Goal: Task Accomplishment & Management: Manage account settings

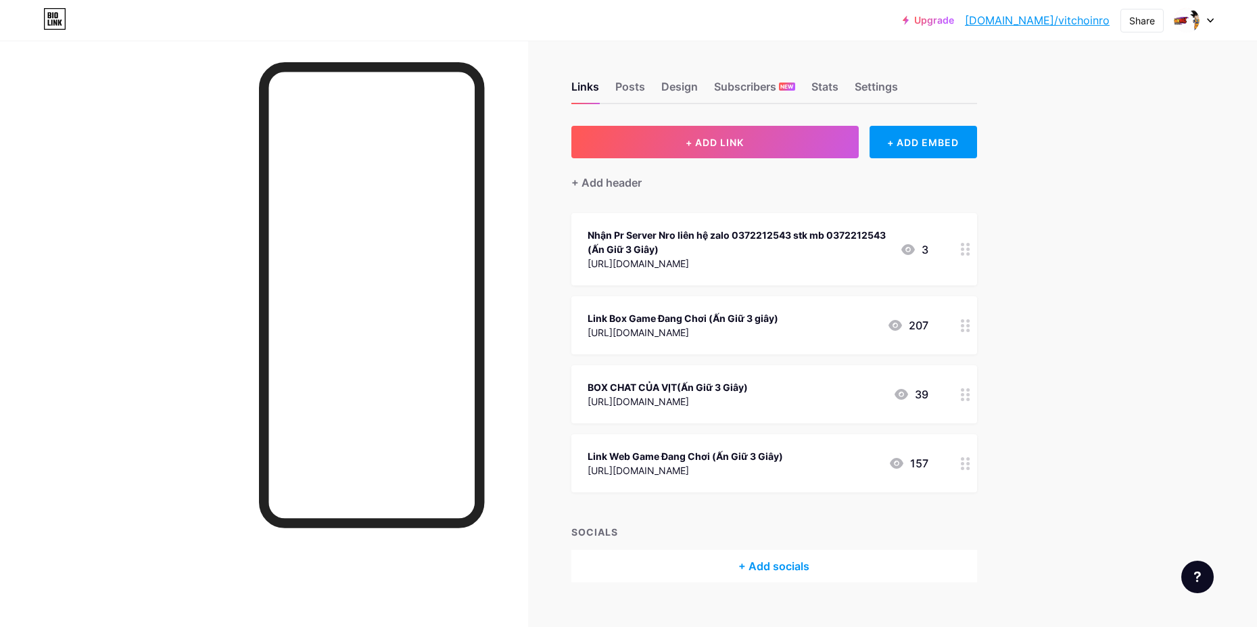
click at [976, 322] on div at bounding box center [965, 325] width 23 height 58
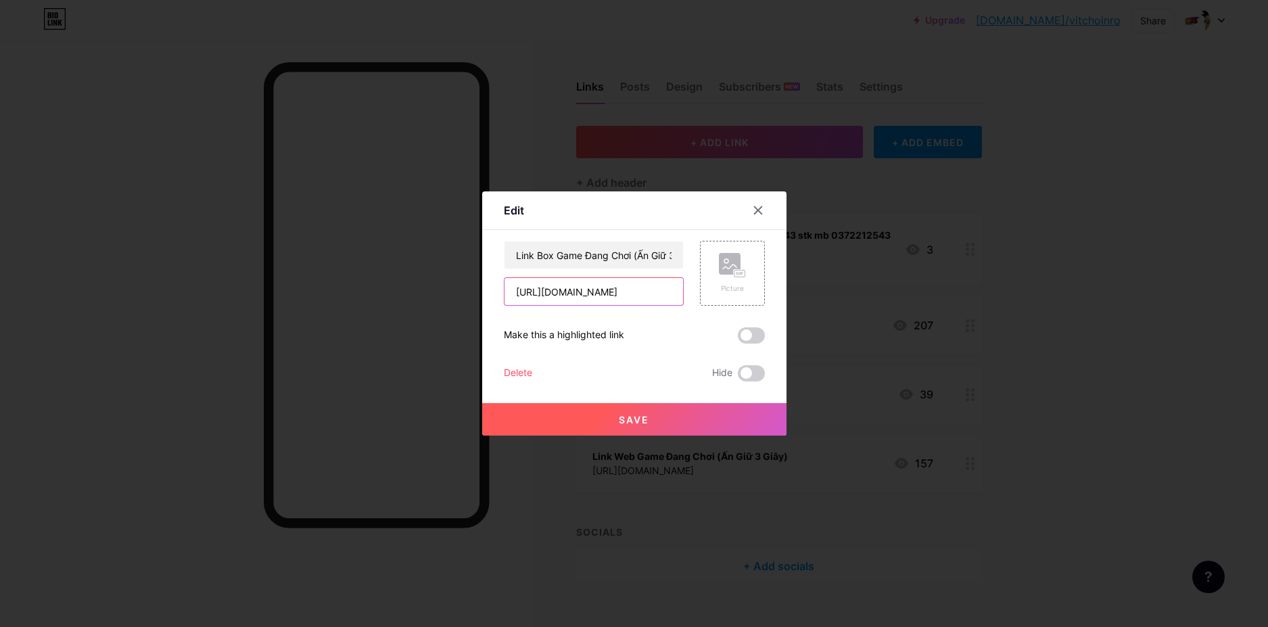
click at [658, 289] on input "[URL][DOMAIN_NAME]" at bounding box center [593, 291] width 179 height 27
click at [1104, 244] on div at bounding box center [634, 313] width 1268 height 627
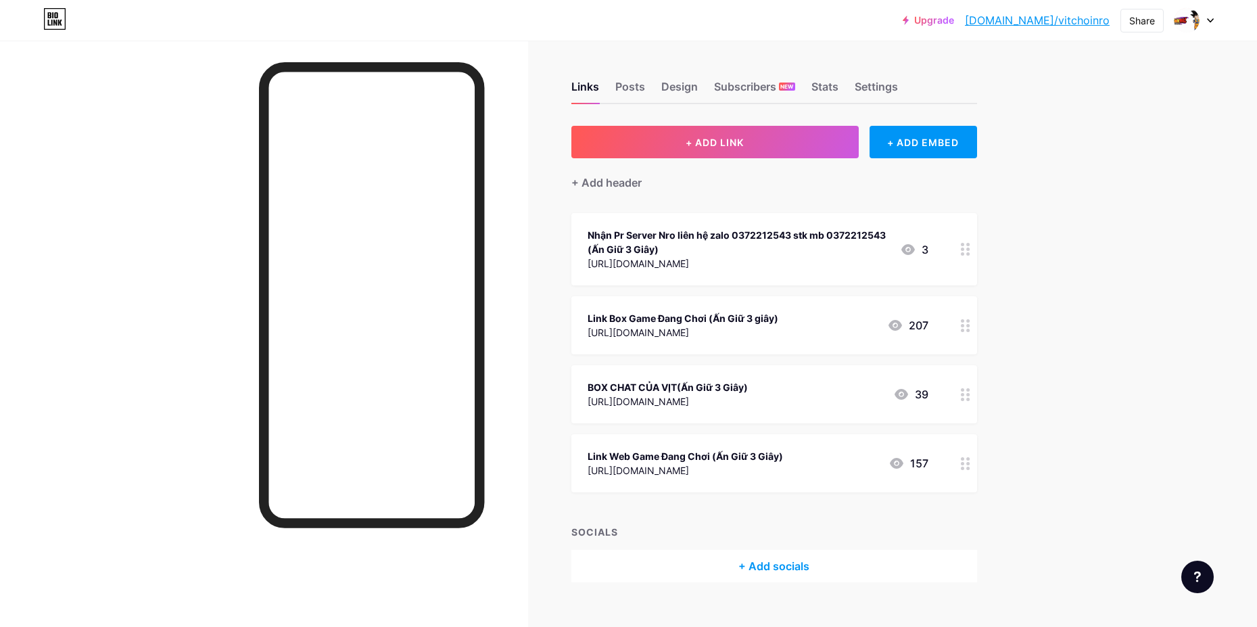
click at [958, 326] on div at bounding box center [965, 325] width 23 height 58
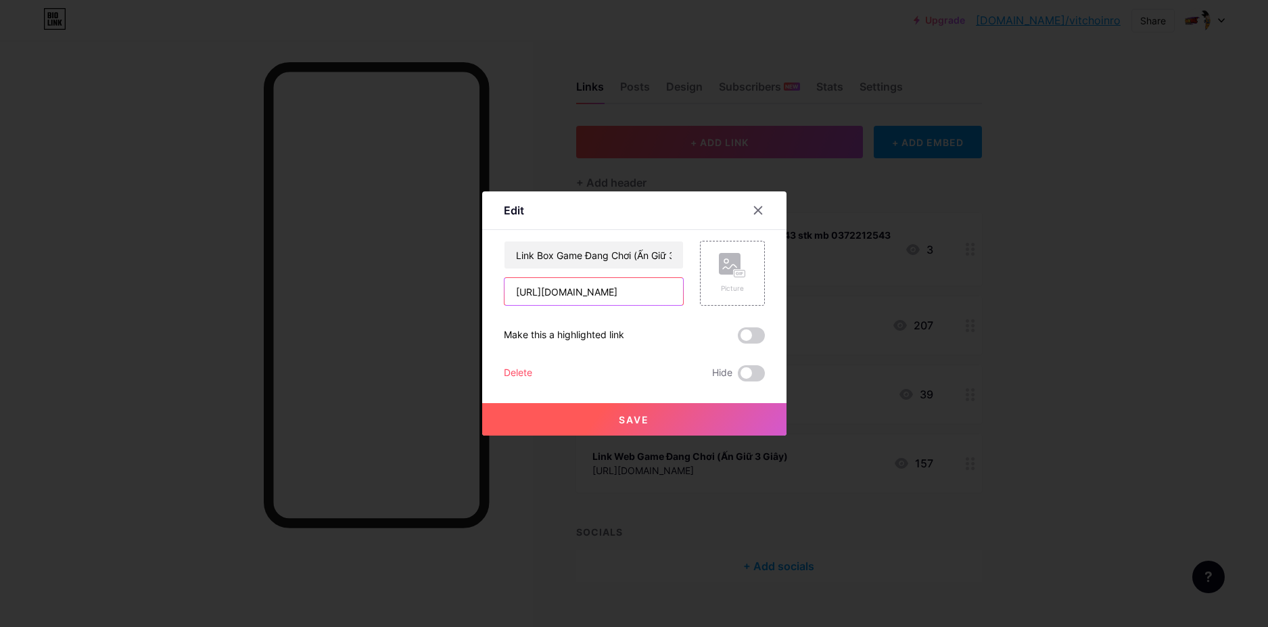
click at [676, 283] on input "[URL][DOMAIN_NAME]" at bounding box center [593, 291] width 179 height 27
paste input "[URL][DOMAIN_NAME]"
type input "[URL][DOMAIN_NAME]"
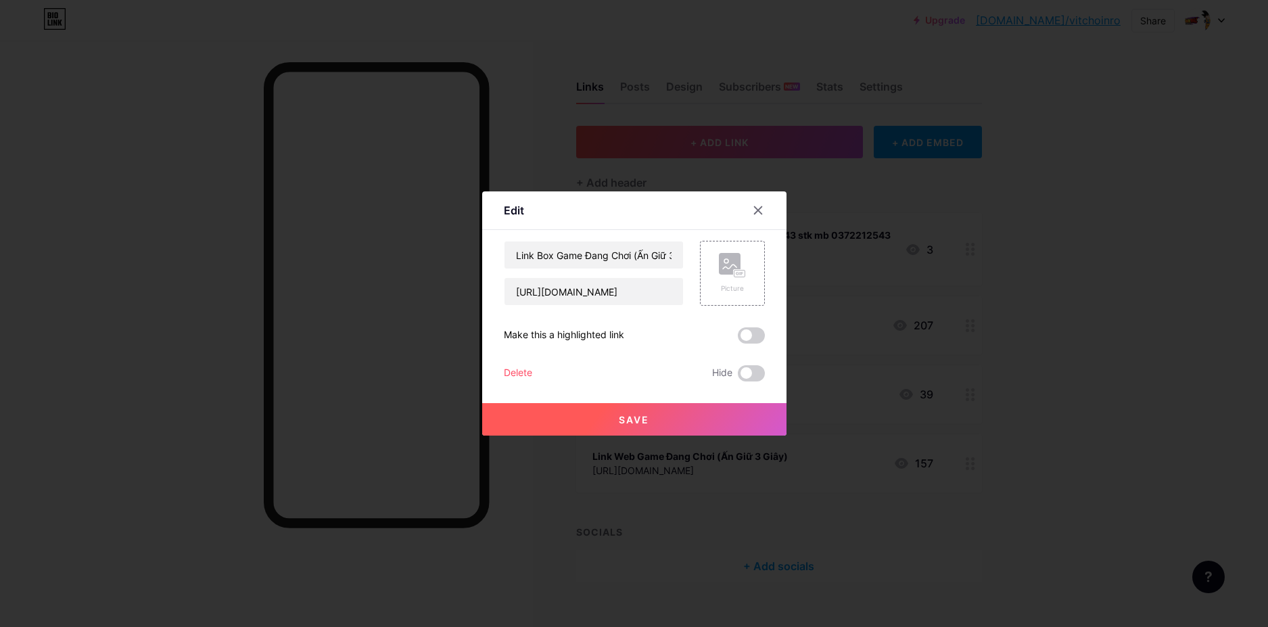
click at [659, 421] on button "Save" at bounding box center [634, 419] width 304 height 32
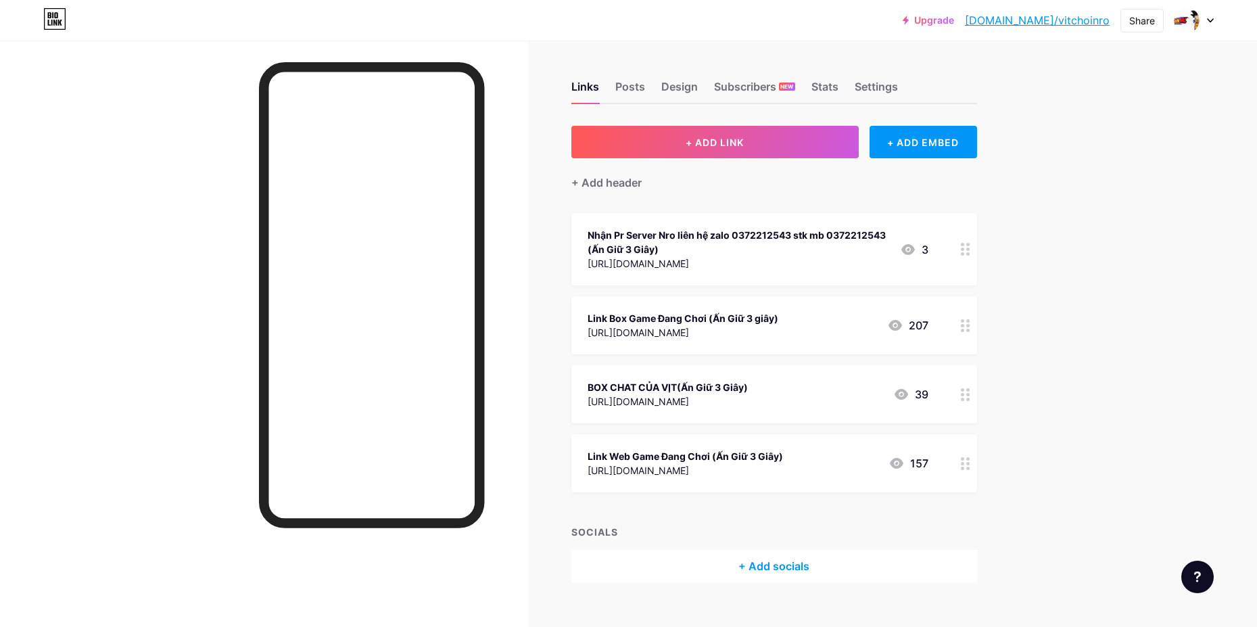
drag, startPoint x: 1182, startPoint y: 386, endPoint x: 1148, endPoint y: 419, distance: 47.8
click at [1182, 386] on div "Upgrade [DOMAIN_NAME]/vitcho... [DOMAIN_NAME]/vitchoinro Share Switch accounts …" at bounding box center [628, 325] width 1257 height 650
click at [964, 465] on div at bounding box center [965, 463] width 23 height 58
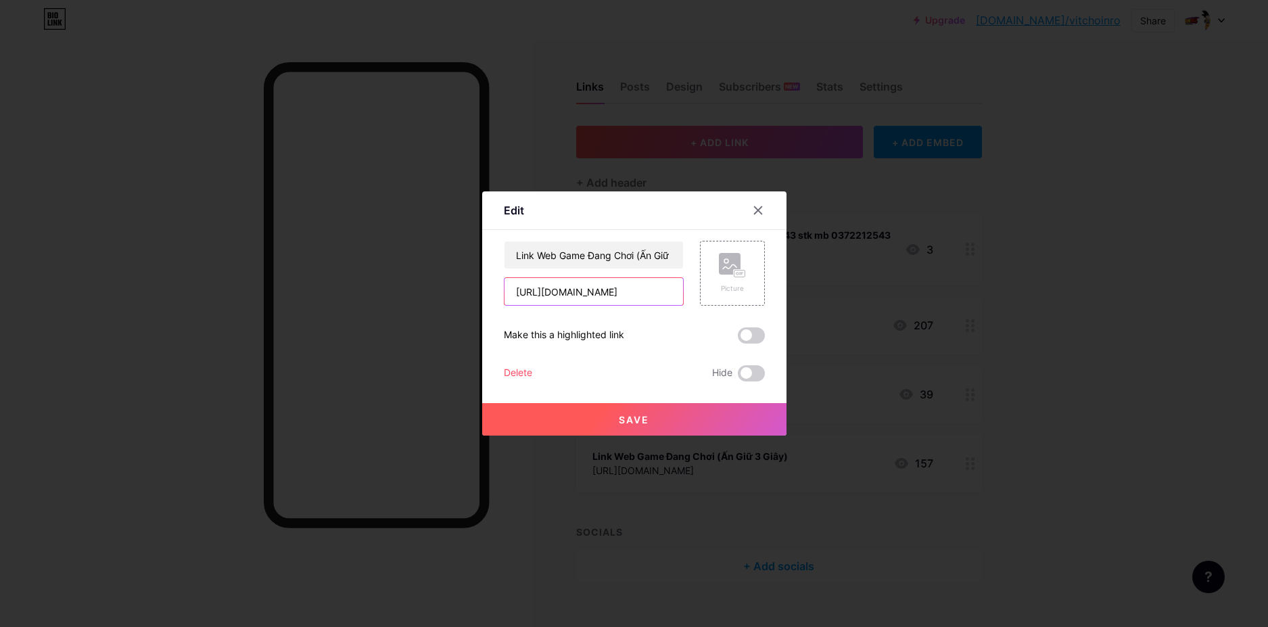
click at [628, 289] on input "[URL][DOMAIN_NAME]" at bounding box center [593, 291] width 179 height 27
click at [628, 289] on input "text" at bounding box center [593, 291] width 179 height 27
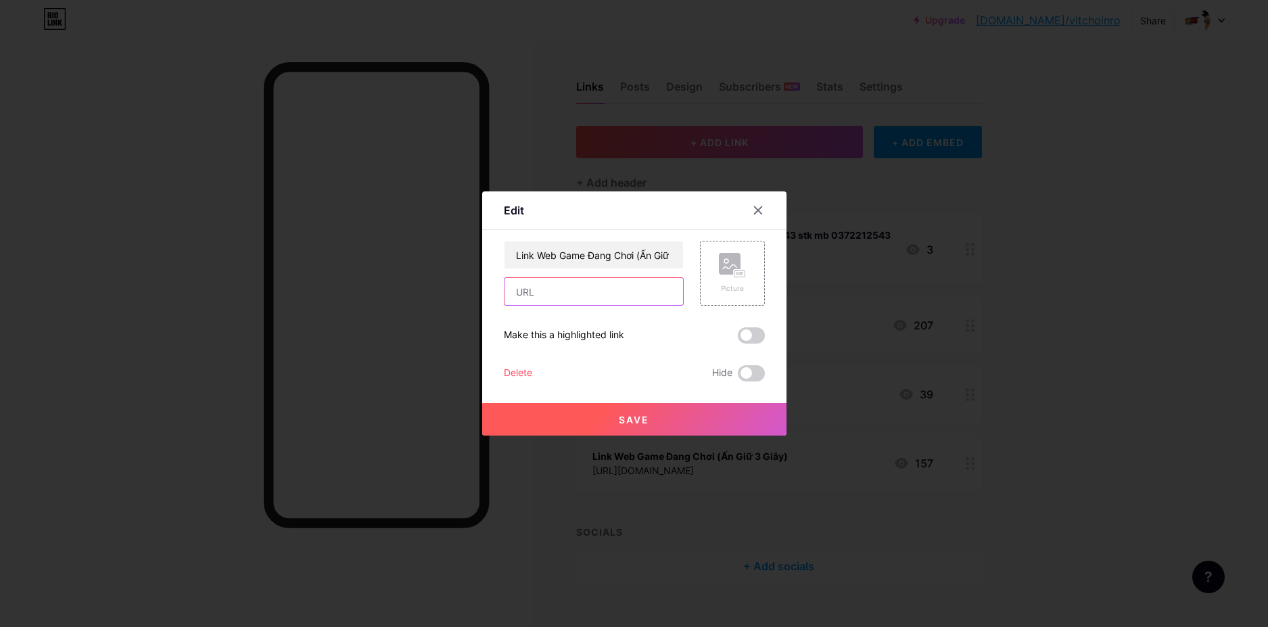
click at [628, 289] on input "text" at bounding box center [593, 291] width 179 height 27
drag, startPoint x: 1159, startPoint y: 294, endPoint x: 1102, endPoint y: 341, distance: 74.5
click at [1159, 294] on div at bounding box center [634, 313] width 1268 height 627
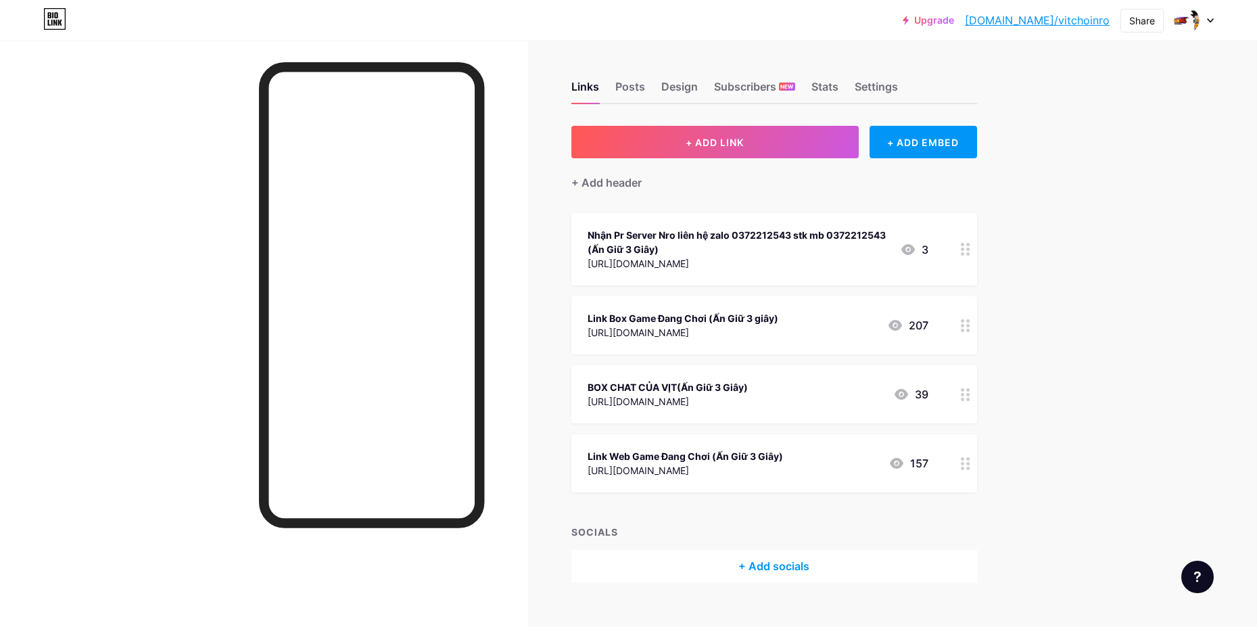
click at [963, 465] on div at bounding box center [965, 463] width 23 height 58
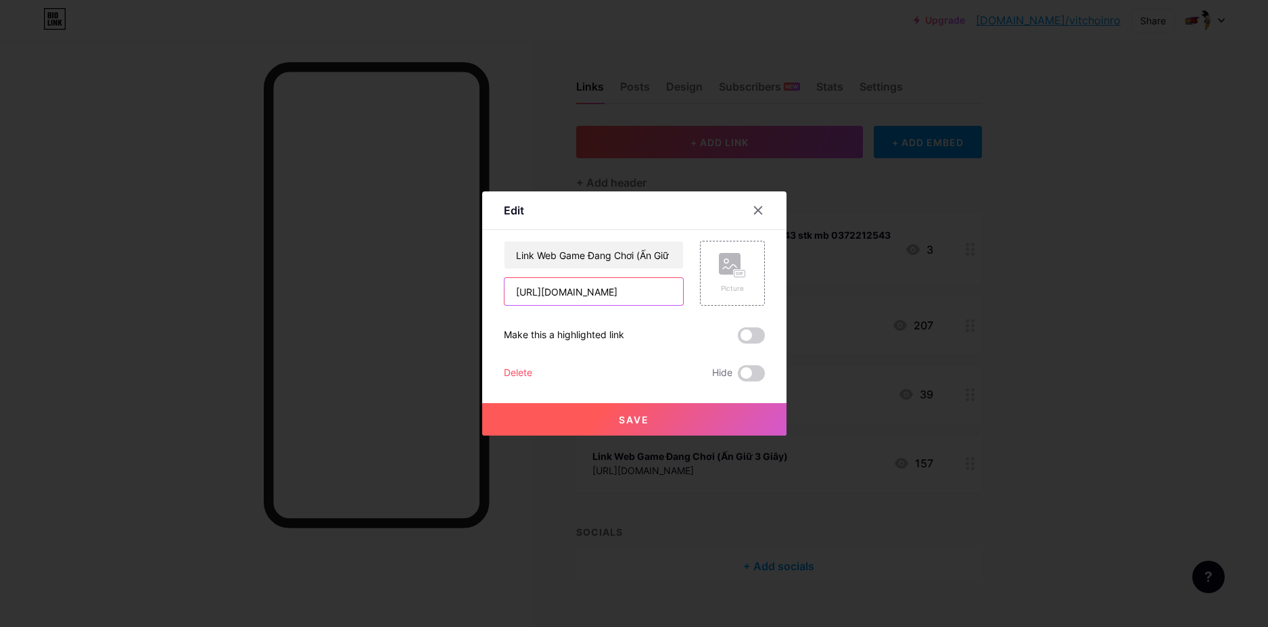
click at [597, 296] on input "[URL][DOMAIN_NAME]" at bounding box center [593, 291] width 179 height 27
paste input "[URL][DOMAIN_NAME]"
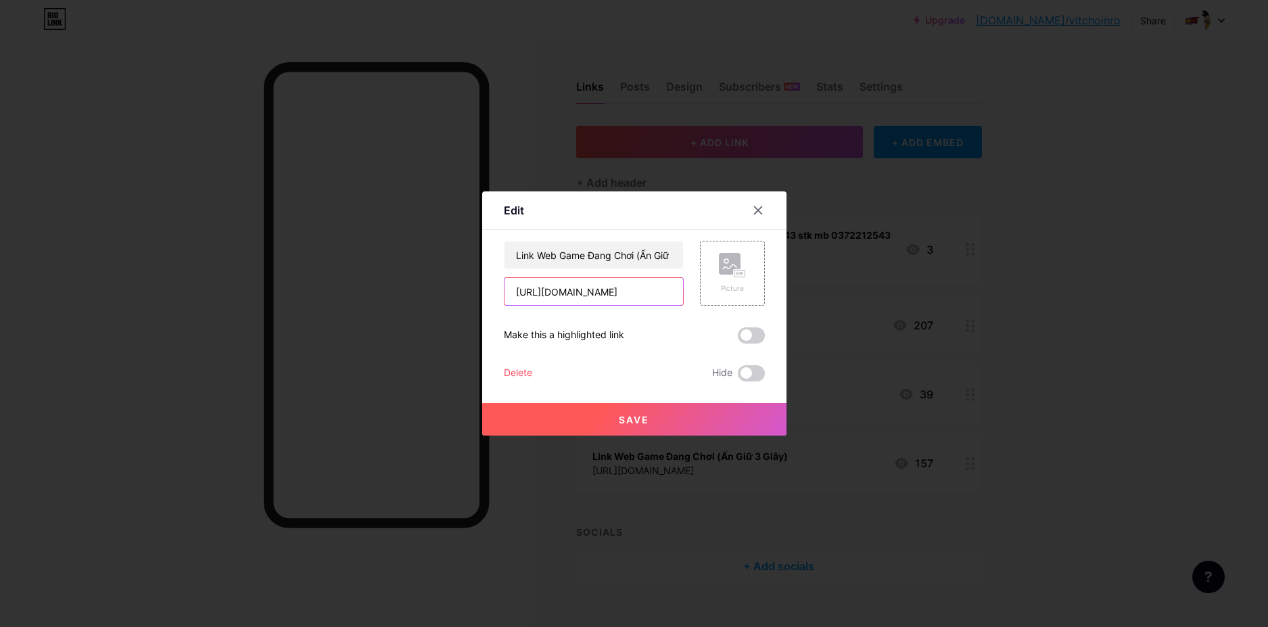
type input "[URL][DOMAIN_NAME]"
click at [633, 417] on span "Save" at bounding box center [634, 419] width 30 height 11
